Goal: Find specific fact: Find specific fact

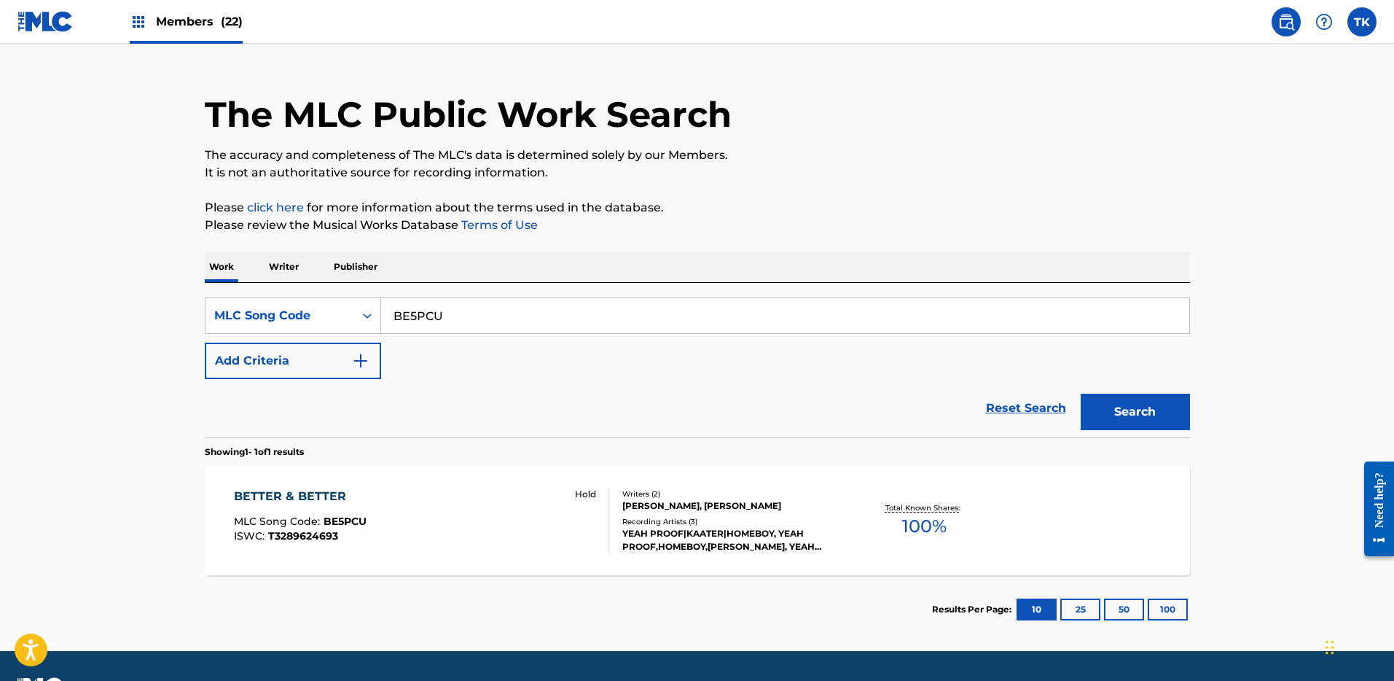
click at [484, 313] on input "BE5PCU" at bounding box center [785, 315] width 808 height 35
paste input "M8977F"
type input "M8977F"
click at [1179, 409] on button "Search" at bounding box center [1135, 411] width 109 height 36
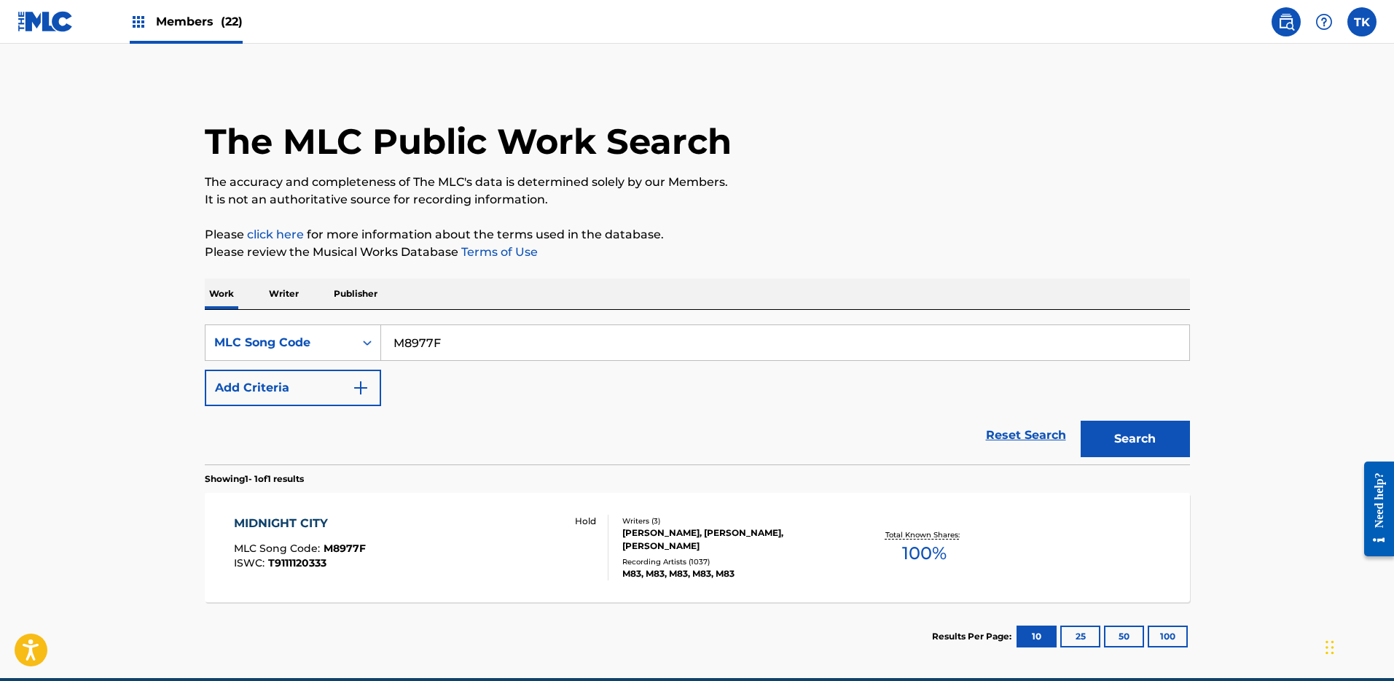
click at [465, 511] on div "MIDNIGHT CITY MLC Song Code : M8977F ISWC : T9111120333 Hold Writers ( 3 ) [PER…" at bounding box center [697, 547] width 985 height 109
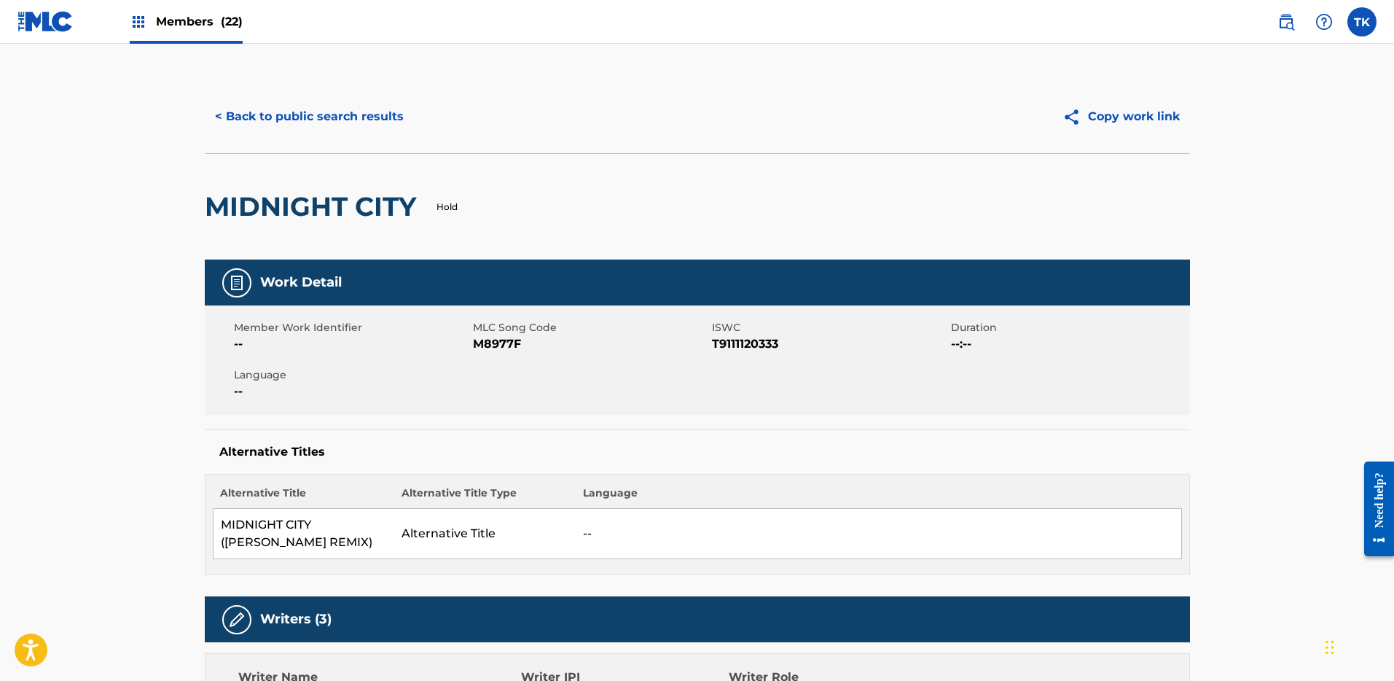
click at [753, 343] on span "T9111120333" at bounding box center [829, 343] width 235 height 17
copy span "T9111120333"
